Goal: Task Accomplishment & Management: Manage account settings

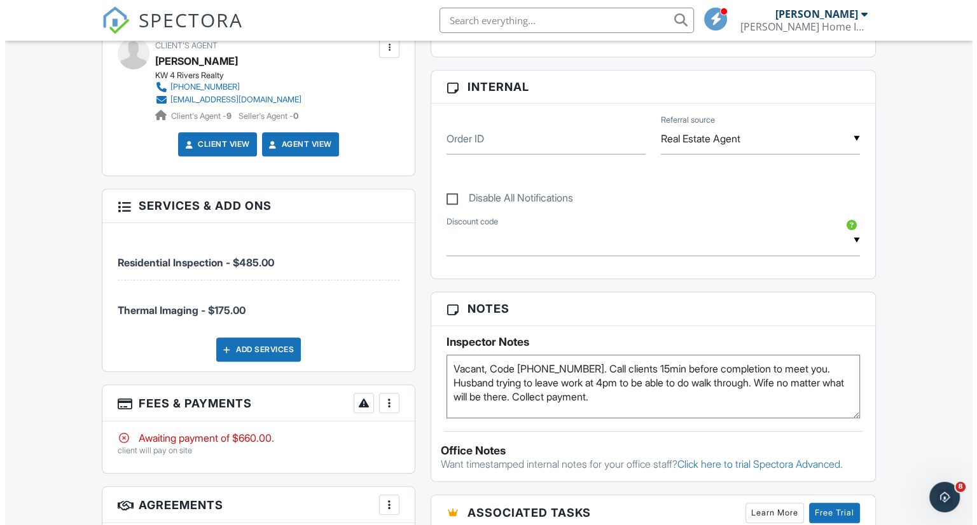
scroll to position [636, 0]
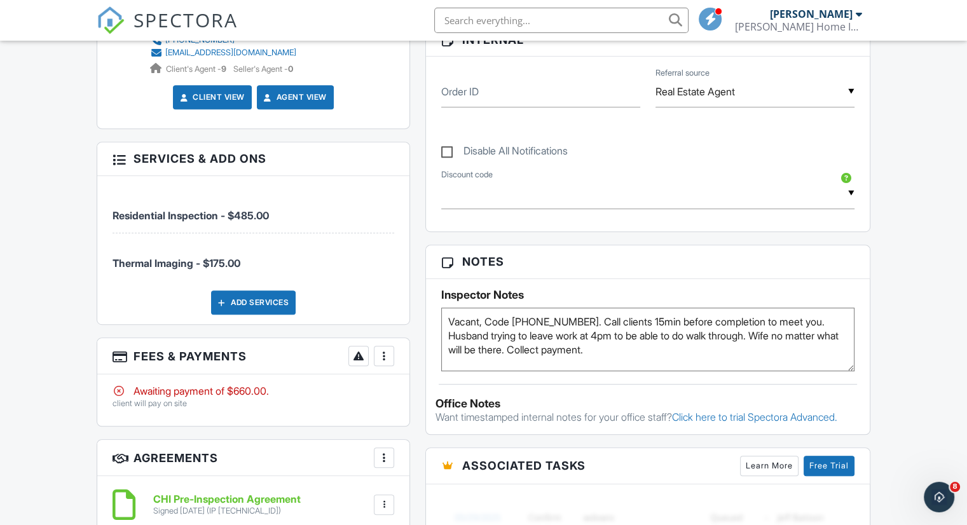
click at [575, 347] on textarea "Vacant, Code [PHONE_NUMBER]. Call clients 15min before completion to meet you. …" at bounding box center [647, 340] width 413 height 64
type textarea "Vacant, Code [PHONE_NUMBER]. Call clients 15min before completion to meet you. …"
click at [387, 362] on div at bounding box center [384, 356] width 13 height 13
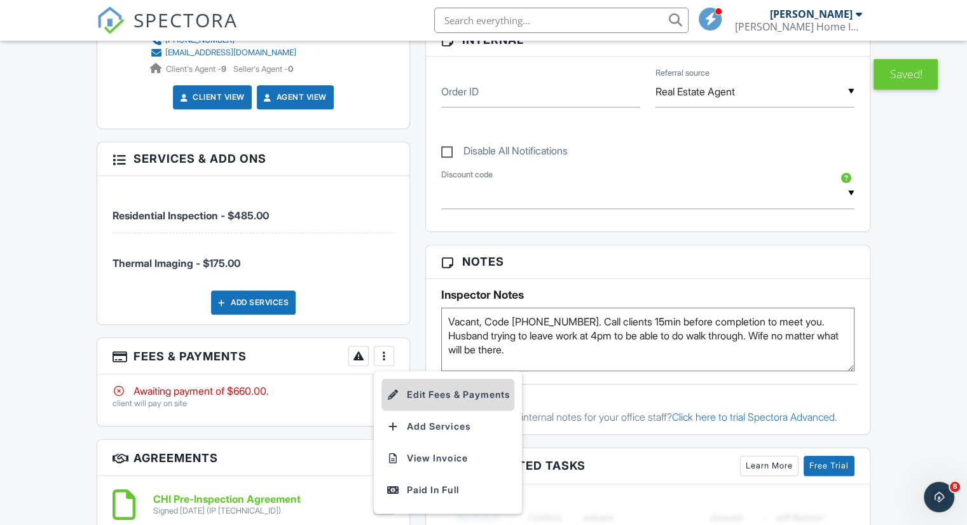
click at [427, 404] on li "Edit Fees & Payments" at bounding box center [448, 395] width 133 height 32
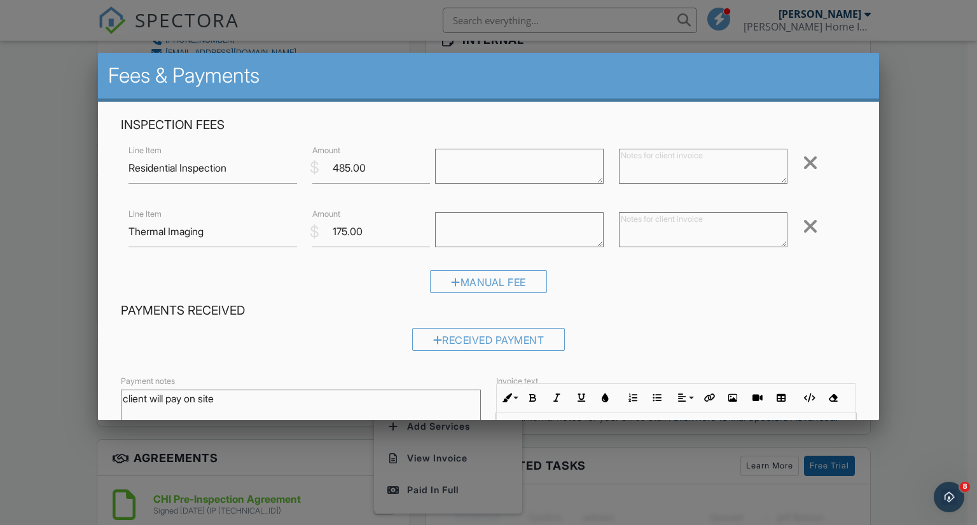
click at [239, 400] on textarea "client will pay on site" at bounding box center [301, 422] width 360 height 64
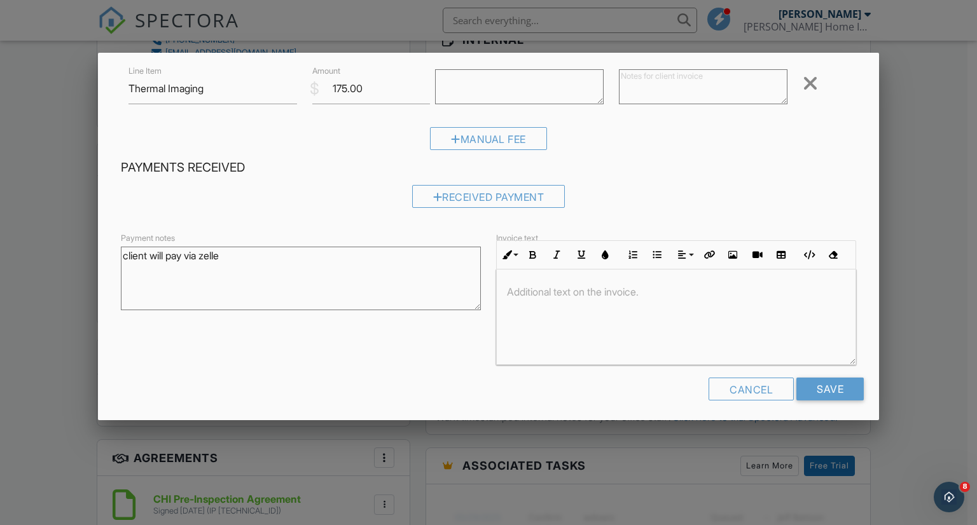
scroll to position [148, 0]
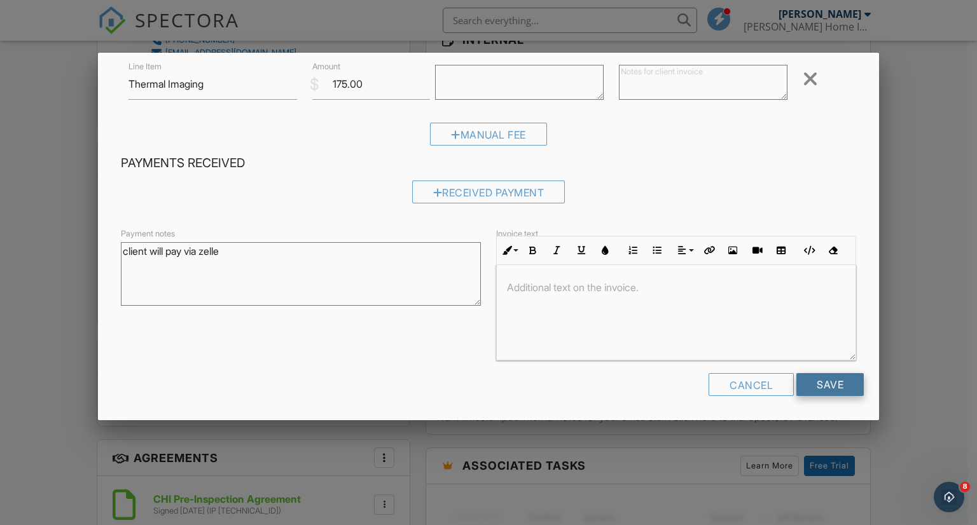
type textarea "client will pay via zelle"
click at [811, 383] on input "Save" at bounding box center [829, 384] width 67 height 23
